Goal: Task Accomplishment & Management: Manage account settings

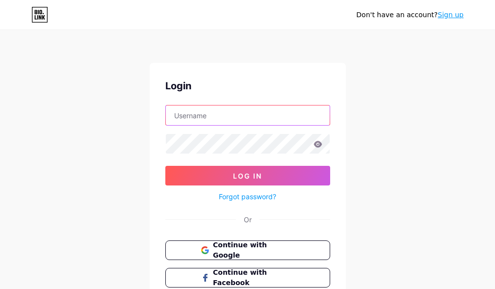
click at [251, 107] on input "text" at bounding box center [248, 116] width 164 height 20
type input "[EMAIL_ADDRESS][DOMAIN_NAME]"
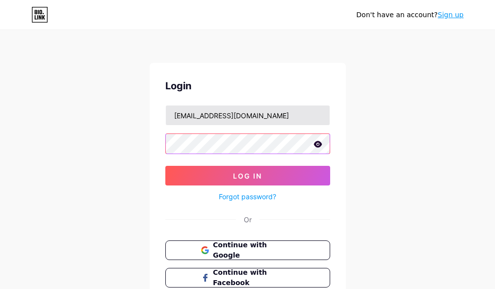
click at [165, 166] on button "Log In" at bounding box center [247, 176] width 165 height 20
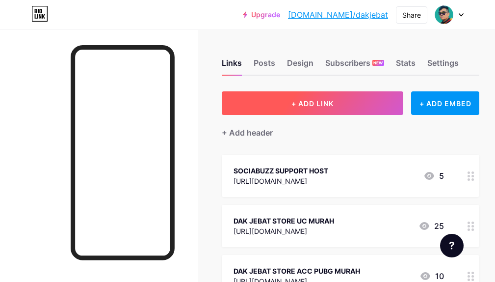
click at [324, 109] on button "+ ADD LINK" at bounding box center [313, 103] width 182 height 24
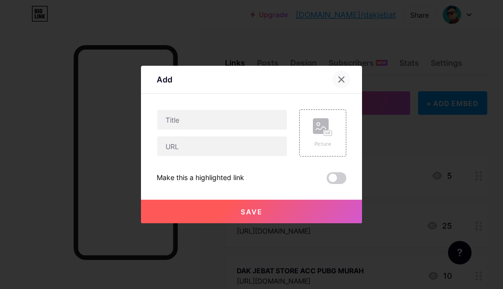
click at [337, 82] on icon at bounding box center [341, 80] width 8 height 8
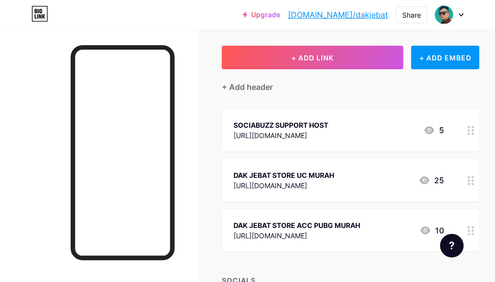
scroll to position [98, 0]
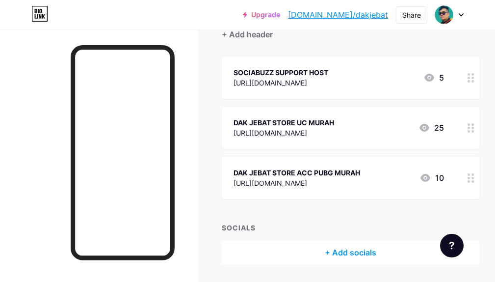
click at [328, 81] on div "[URL][DOMAIN_NAME]" at bounding box center [281, 83] width 95 height 10
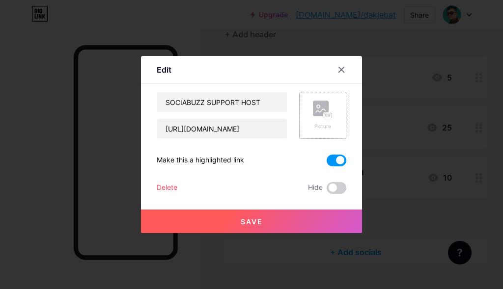
click at [317, 108] on circle at bounding box center [318, 106] width 3 height 3
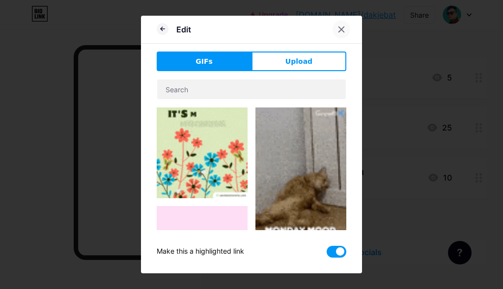
click at [337, 32] on icon at bounding box center [341, 30] width 8 height 8
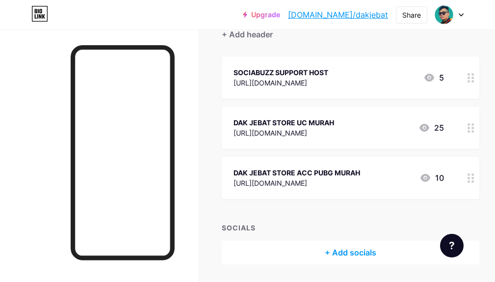
click at [328, 80] on div "[URL][DOMAIN_NAME]" at bounding box center [281, 83] width 95 height 10
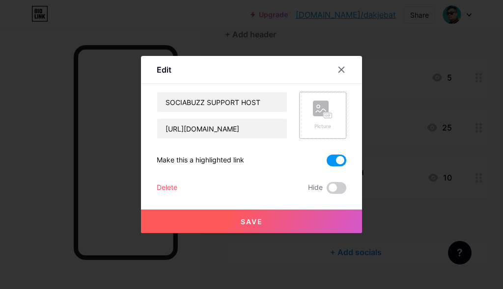
click at [320, 121] on div "Picture" at bounding box center [323, 115] width 20 height 29
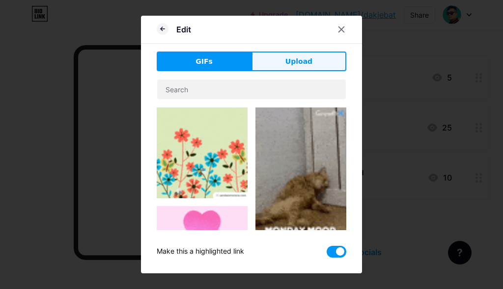
click at [285, 59] on span "Upload" at bounding box center [298, 61] width 27 height 10
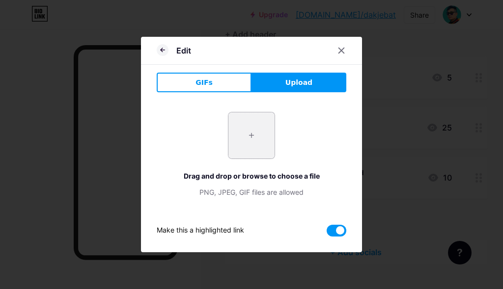
click at [249, 132] on input "file" at bounding box center [251, 135] width 46 height 46
type input "C:\fakepath\photo_6132029825200801529_y.jpg"
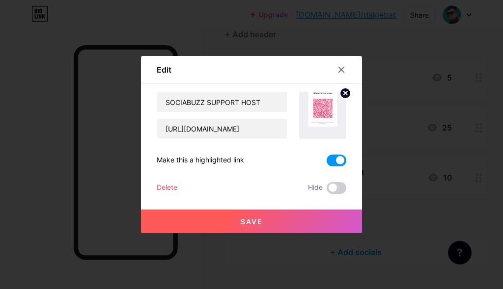
click at [260, 222] on button "Save" at bounding box center [251, 222] width 221 height 24
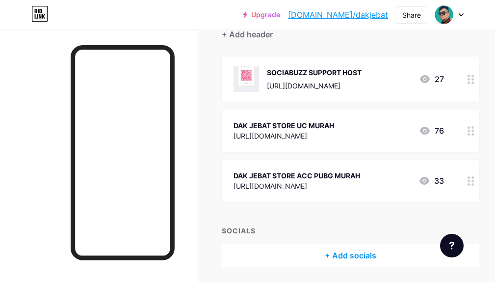
click at [346, 73] on div "SOCIABUZZ SUPPORT HOST" at bounding box center [314, 72] width 95 height 10
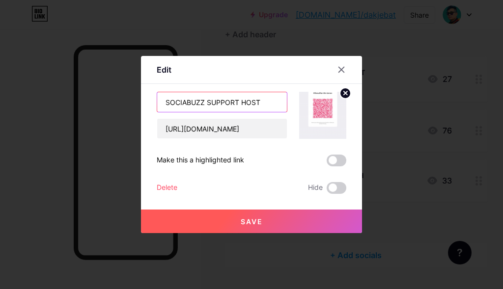
click at [162, 103] on input "SOCIABUZZ SUPPORT HOST" at bounding box center [222, 102] width 130 height 20
type input "DIRECT QR SUPPORT & SOCIABUZZ SUPPORT HOST"
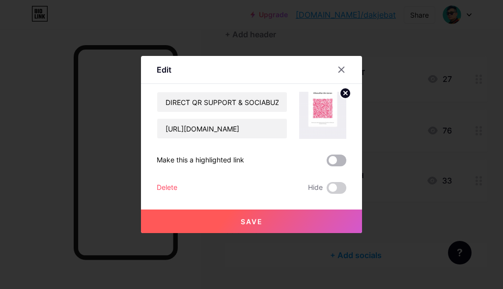
click at [335, 159] on span at bounding box center [336, 161] width 20 height 12
click at [326, 163] on input "checkbox" at bounding box center [326, 163] width 0 height 0
click at [272, 214] on button "Save" at bounding box center [251, 222] width 221 height 24
